Goal: Task Accomplishment & Management: Manage account settings

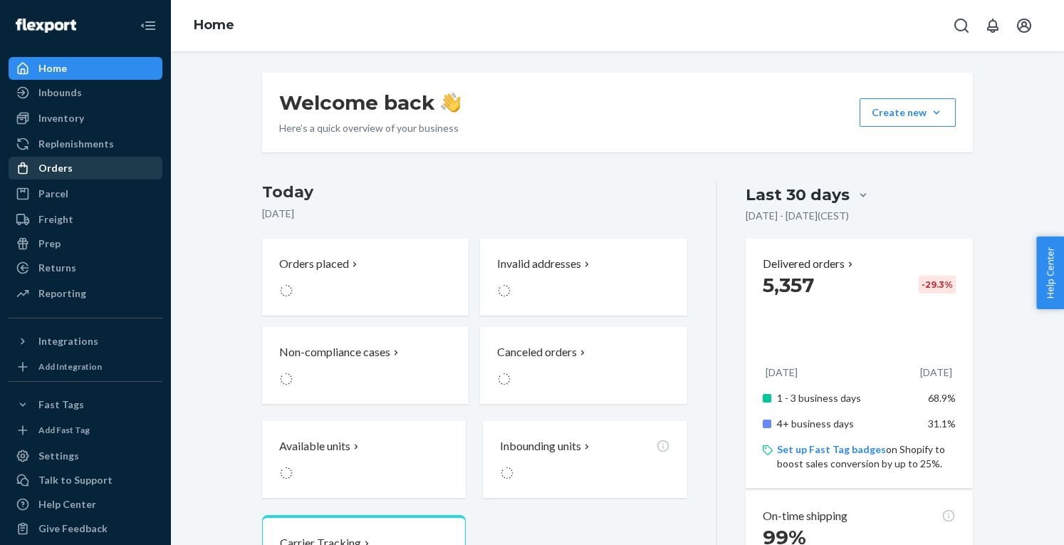
drag, startPoint x: 41, startPoint y: 169, endPoint x: 149, endPoint y: 176, distance: 107.8
click at [41, 169] on div "Orders" at bounding box center [55, 168] width 34 height 14
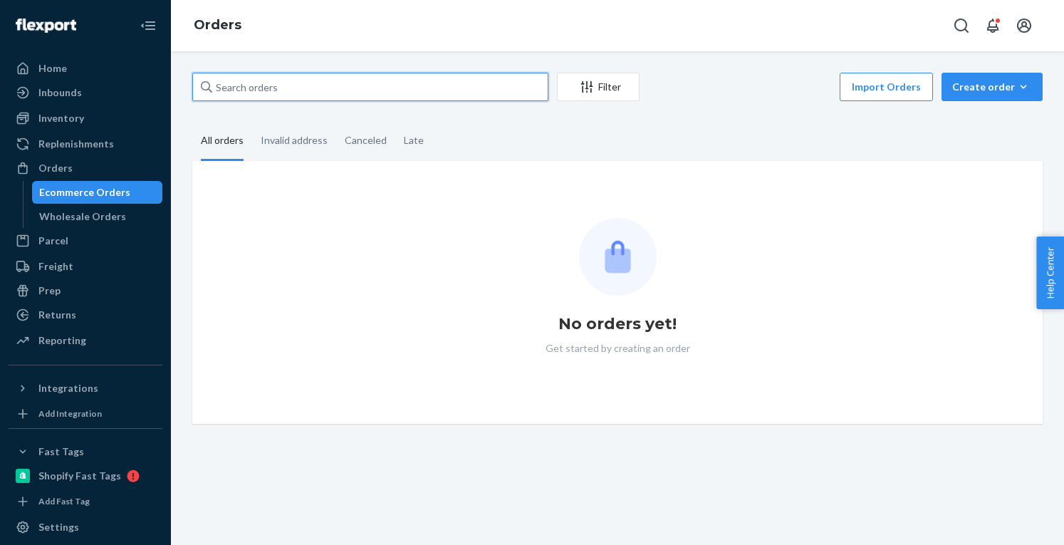
click at [298, 86] on input "text" at bounding box center [370, 87] width 356 height 28
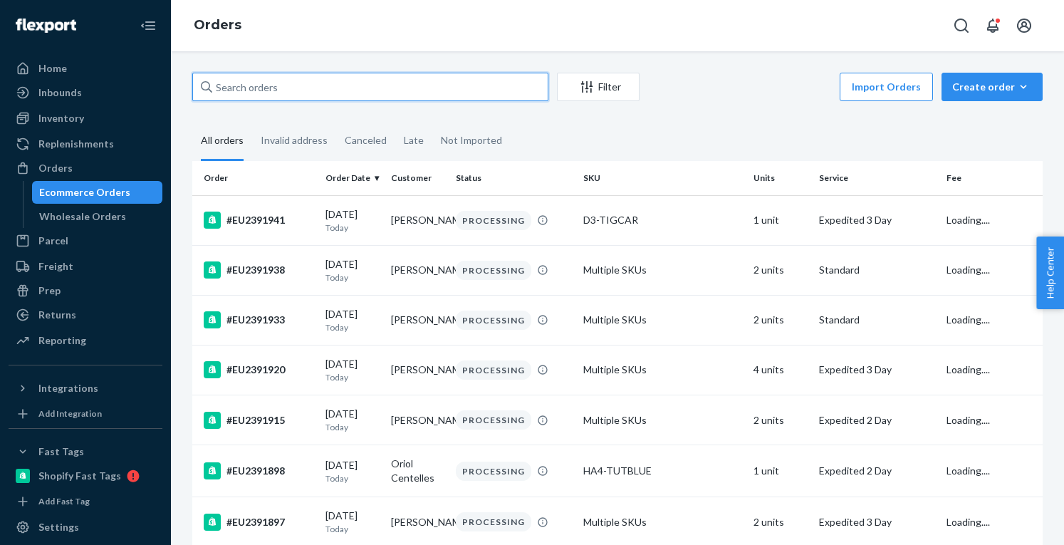
paste input "EU2386294"
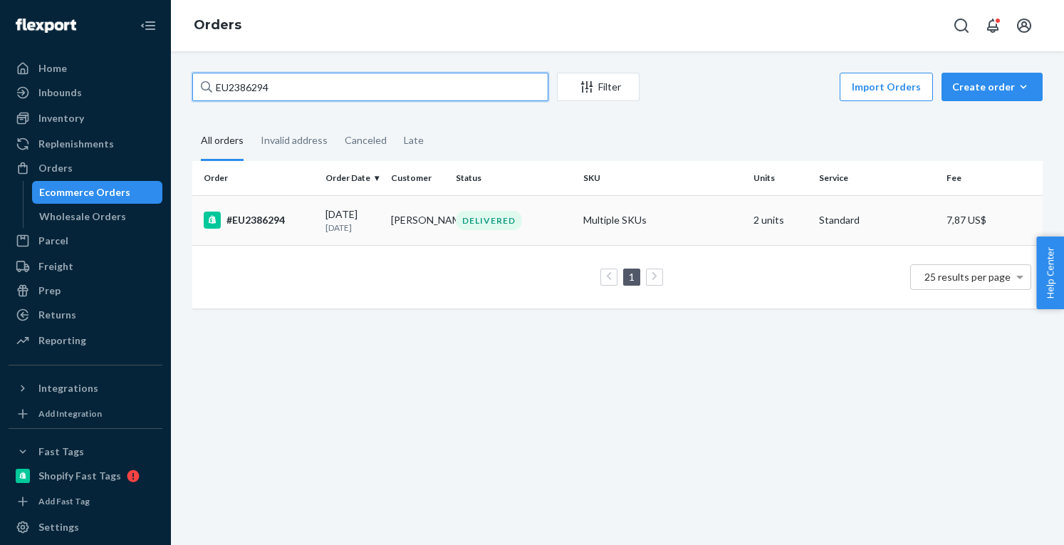
type input "EU2386294"
click at [278, 217] on div "#EU2386294" at bounding box center [259, 220] width 110 height 17
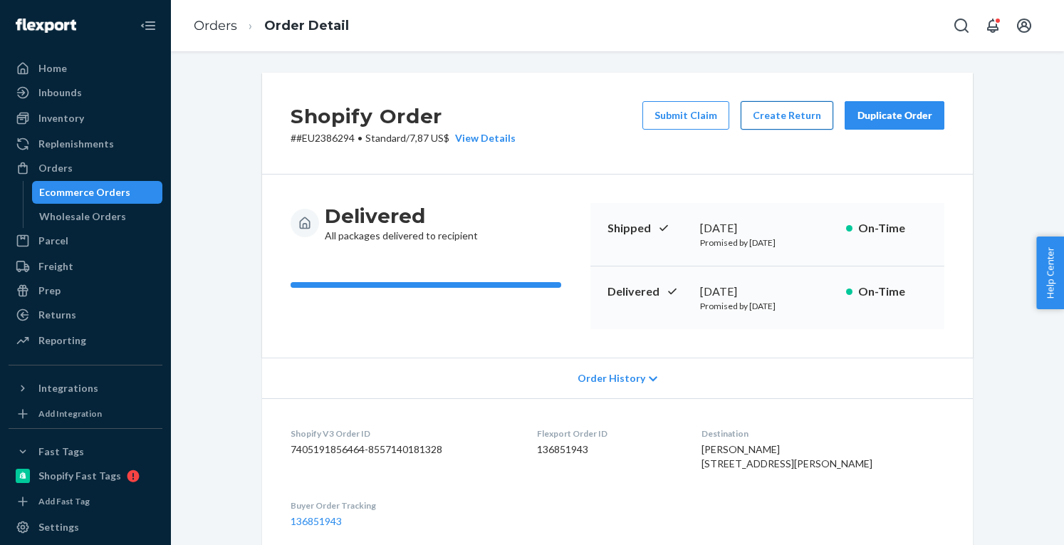
click at [778, 116] on button "Create Return" at bounding box center [787, 115] width 93 height 28
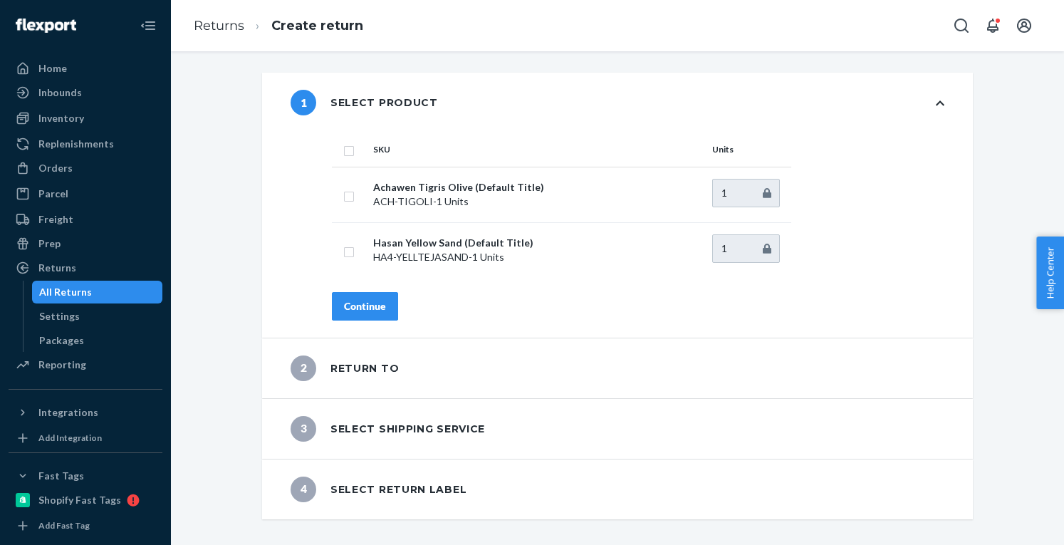
click at [345, 152] on input "checkbox" at bounding box center [348, 149] width 11 height 15
checkbox input "true"
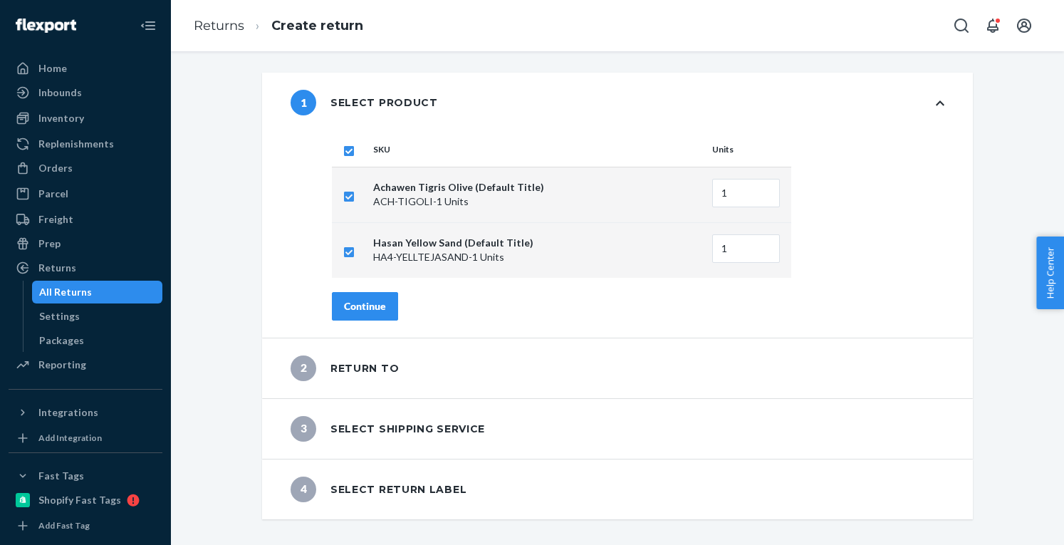
click at [356, 299] on div "Continue" at bounding box center [365, 306] width 42 height 14
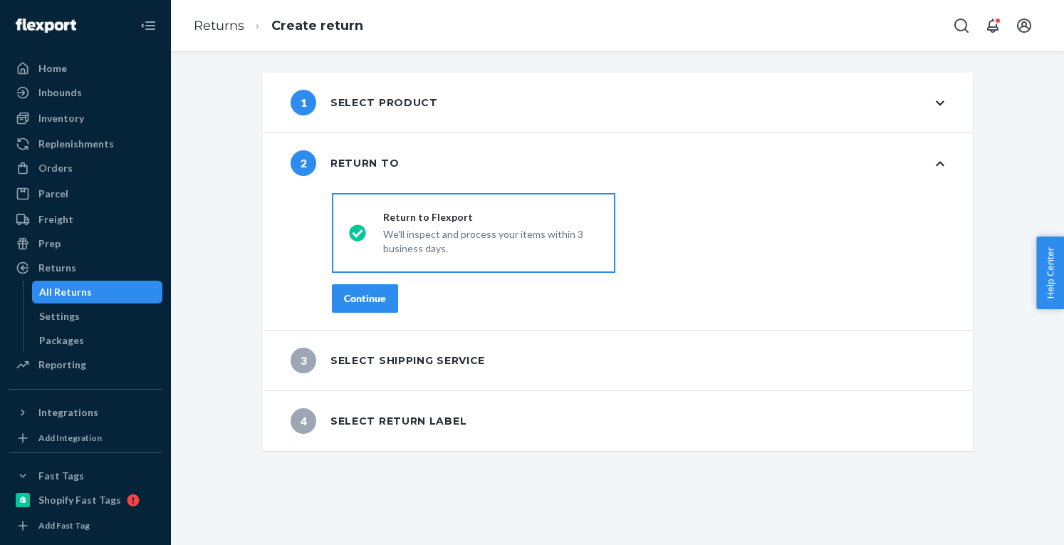
click at [356, 298] on div "Continue" at bounding box center [365, 298] width 42 height 14
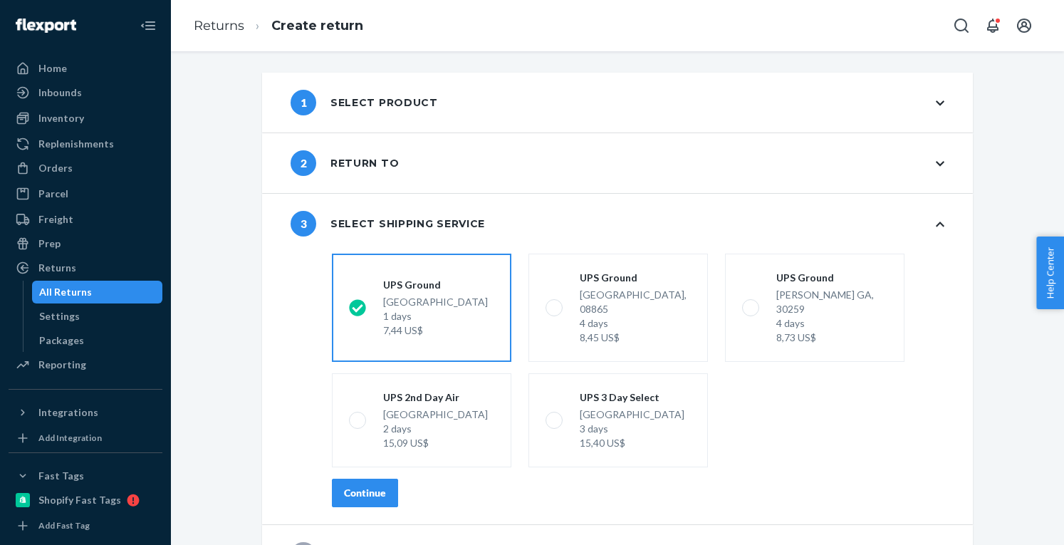
click at [346, 486] on div "Continue" at bounding box center [365, 493] width 42 height 14
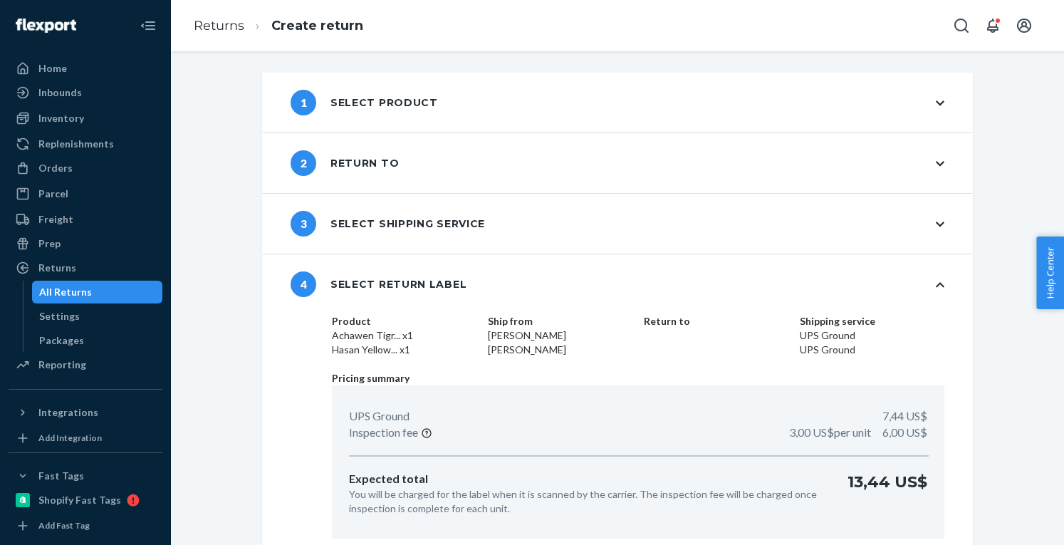
scroll to position [49, 0]
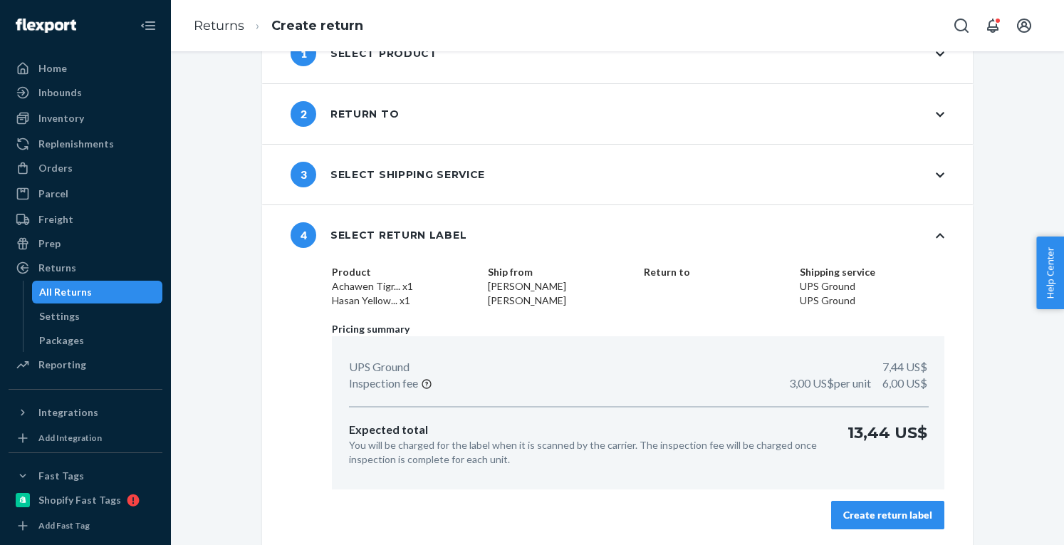
click at [851, 512] on div "Create return label" at bounding box center [887, 515] width 89 height 14
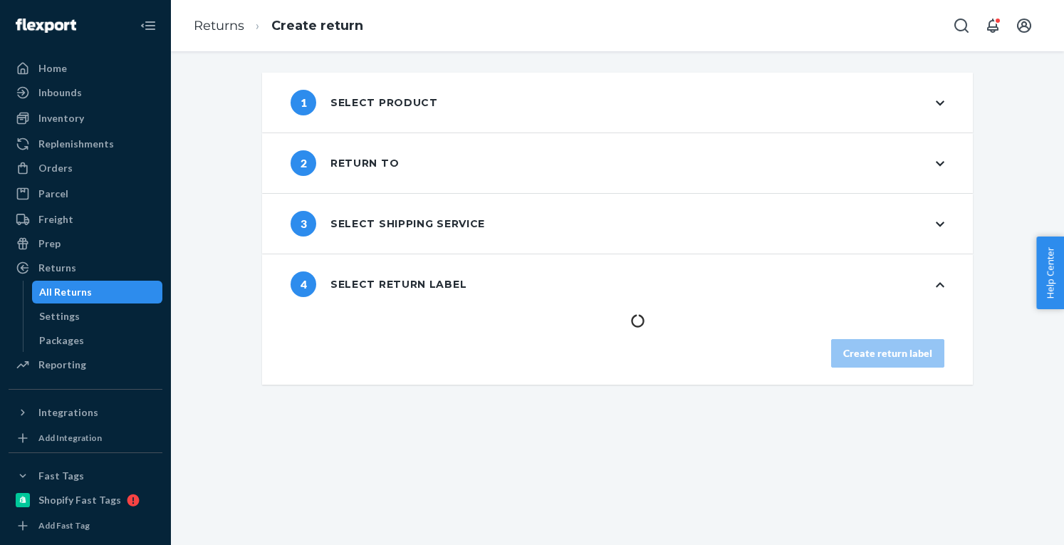
scroll to position [0, 0]
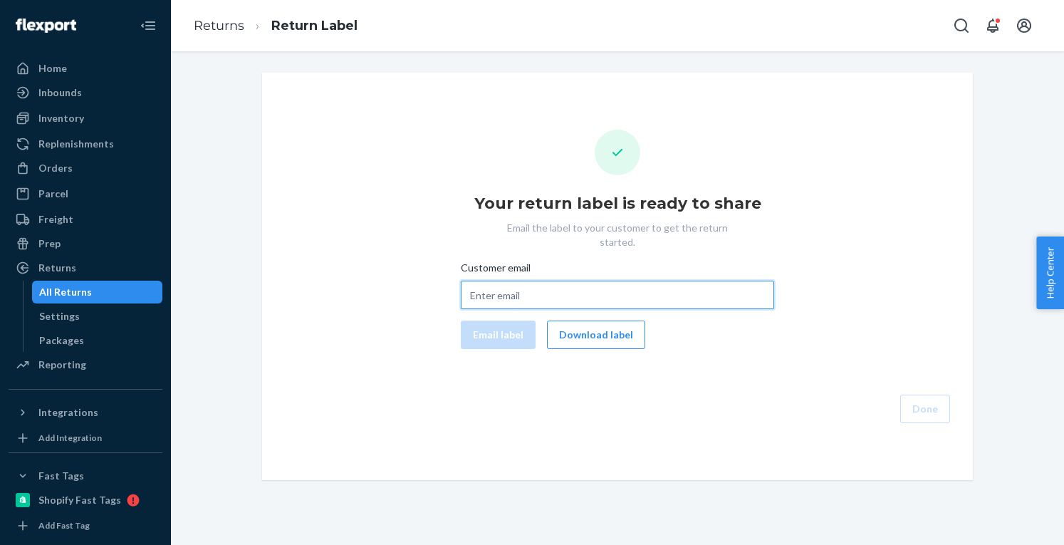
click at [511, 281] on input "Customer email" at bounding box center [617, 295] width 313 height 28
paste input "[EMAIL_ADDRESS][DOMAIN_NAME]"
type input "[EMAIL_ADDRESS][DOMAIN_NAME]"
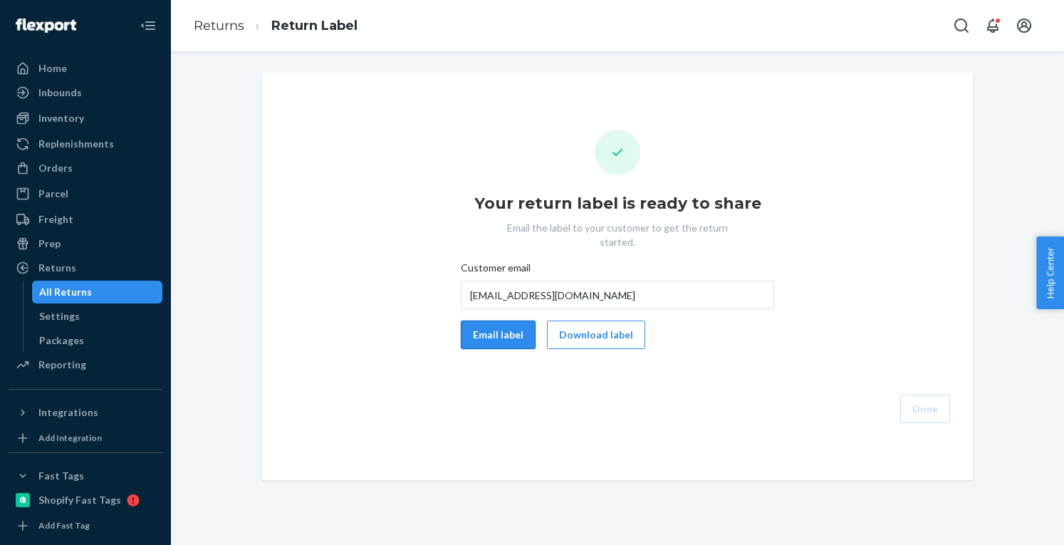
click at [490, 324] on button "Email label" at bounding box center [498, 334] width 75 height 28
click at [601, 320] on button "Download label" at bounding box center [596, 334] width 98 height 28
